Goal: Information Seeking & Learning: Learn about a topic

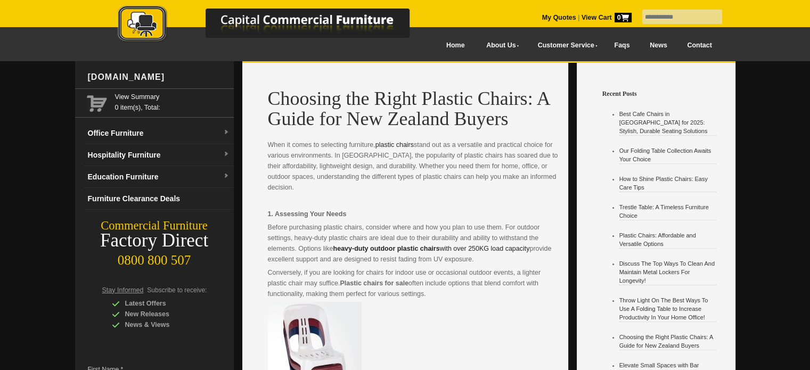
click at [412, 242] on p "Before purchasing plastic chairs, consider where and how you plan to use them. …" at bounding box center [414, 243] width 292 height 43
click at [290, 96] on h1 "Choosing the Right Plastic Chairs: A Guide for New Zealand Buyers" at bounding box center [414, 108] width 292 height 40
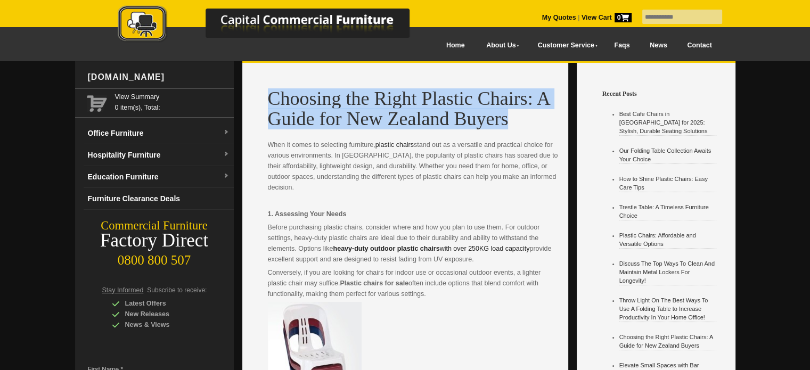
drag, startPoint x: 290, startPoint y: 96, endPoint x: 462, endPoint y: 114, distance: 173.5
click at [462, 114] on h1 "Choosing the Right Plastic Chairs: A Guide for New Zealand Buyers" at bounding box center [414, 108] width 292 height 40
copy h1 "Choosing the Right Plastic Chairs: A Guide for New Zealand Buyers"
